Goal: Task Accomplishment & Management: Use online tool/utility

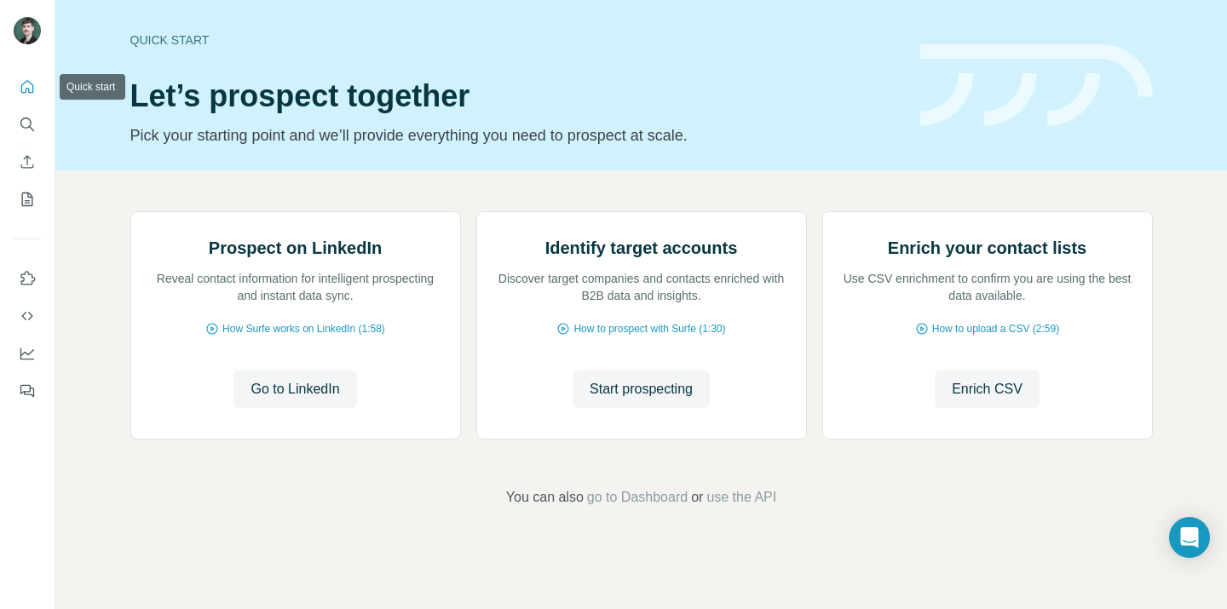
click at [37, 96] on button "Quick start" at bounding box center [27, 87] width 27 height 31
click at [33, 119] on icon "Search" at bounding box center [27, 124] width 17 height 17
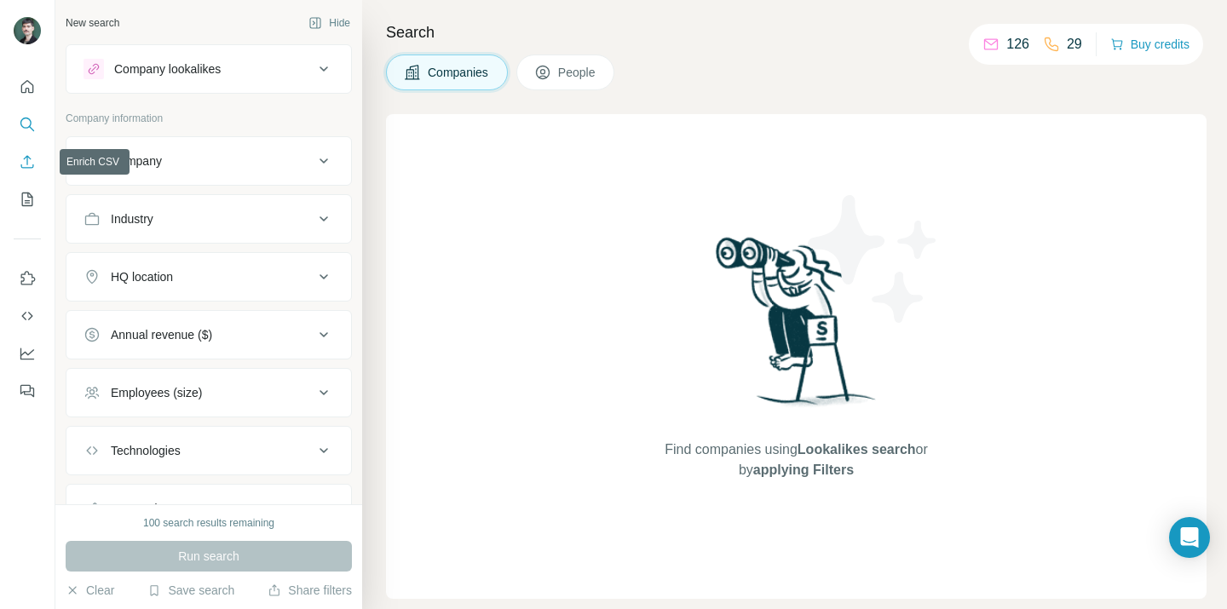
click at [26, 152] on button "Enrich CSV" at bounding box center [27, 162] width 27 height 31
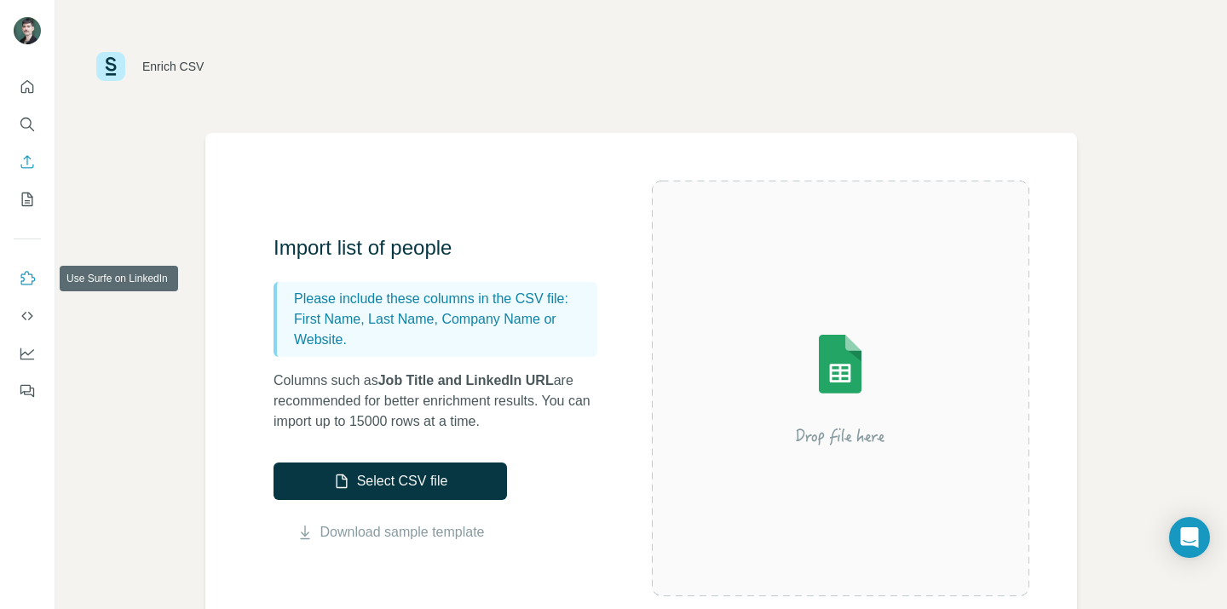
click at [20, 286] on icon "Use Surfe on LinkedIn" at bounding box center [27, 278] width 17 height 17
